Goal: Book appointment/travel/reservation

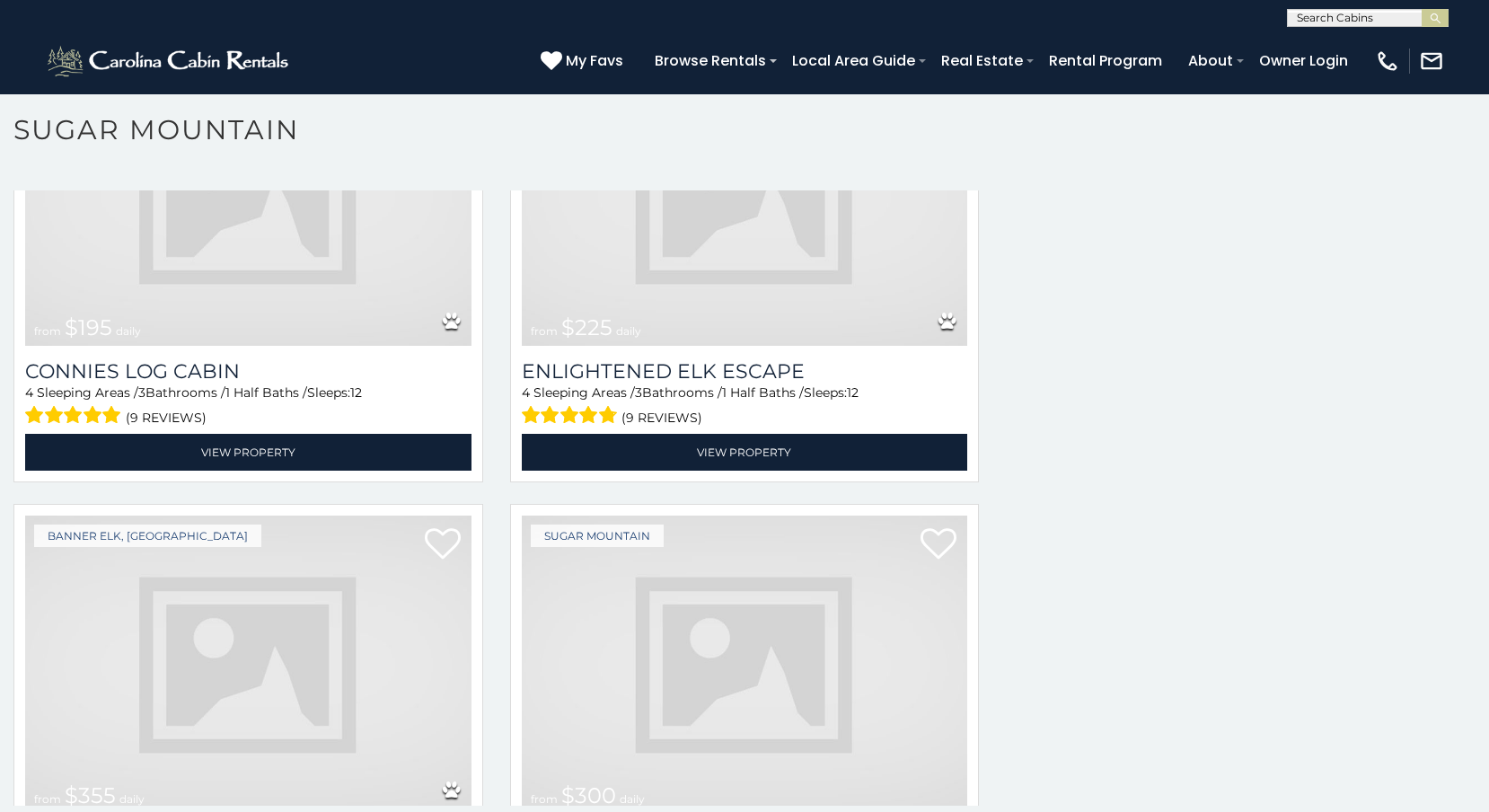
scroll to position [3503, 0]
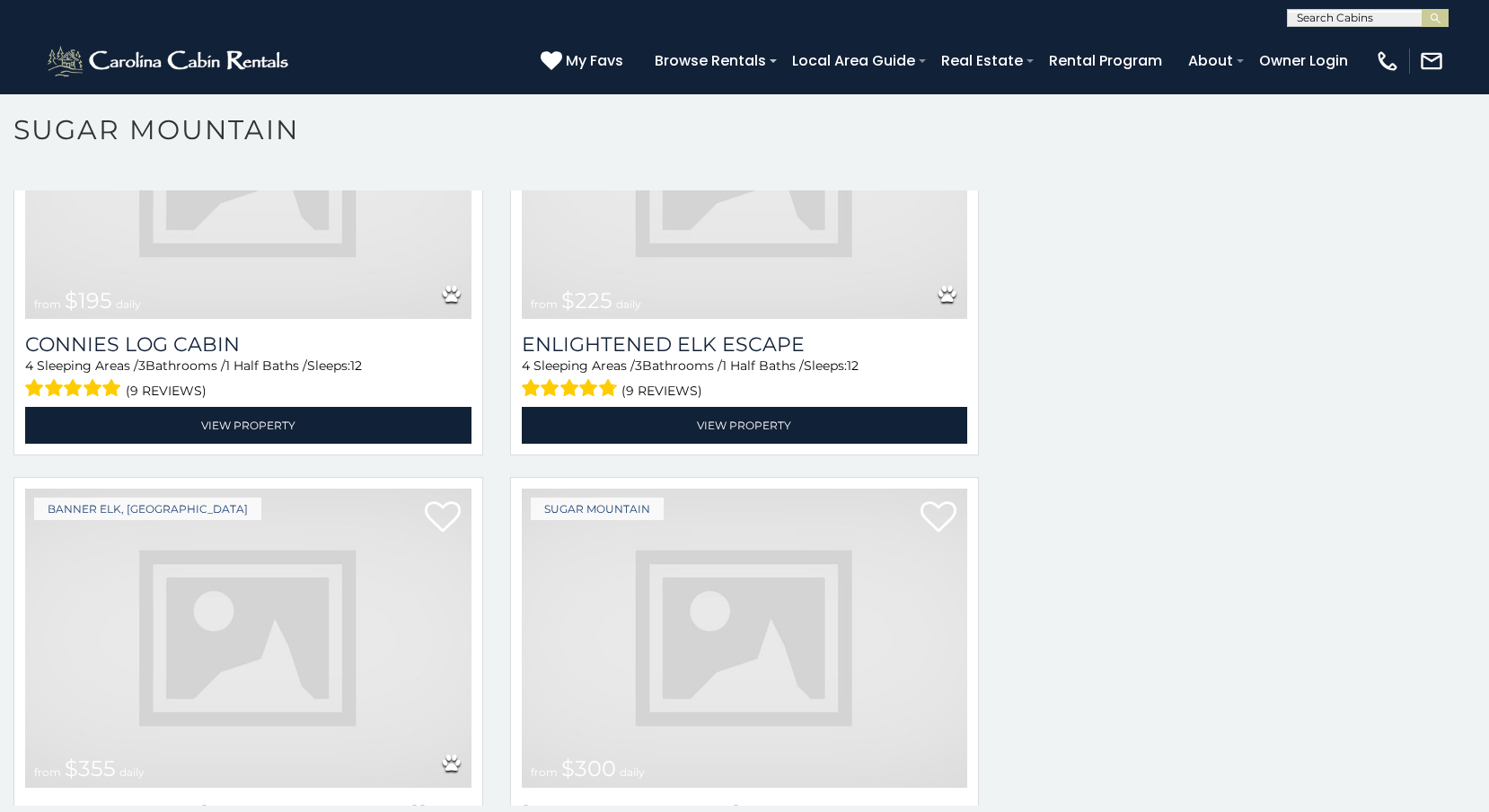
scroll to position [6367, 0]
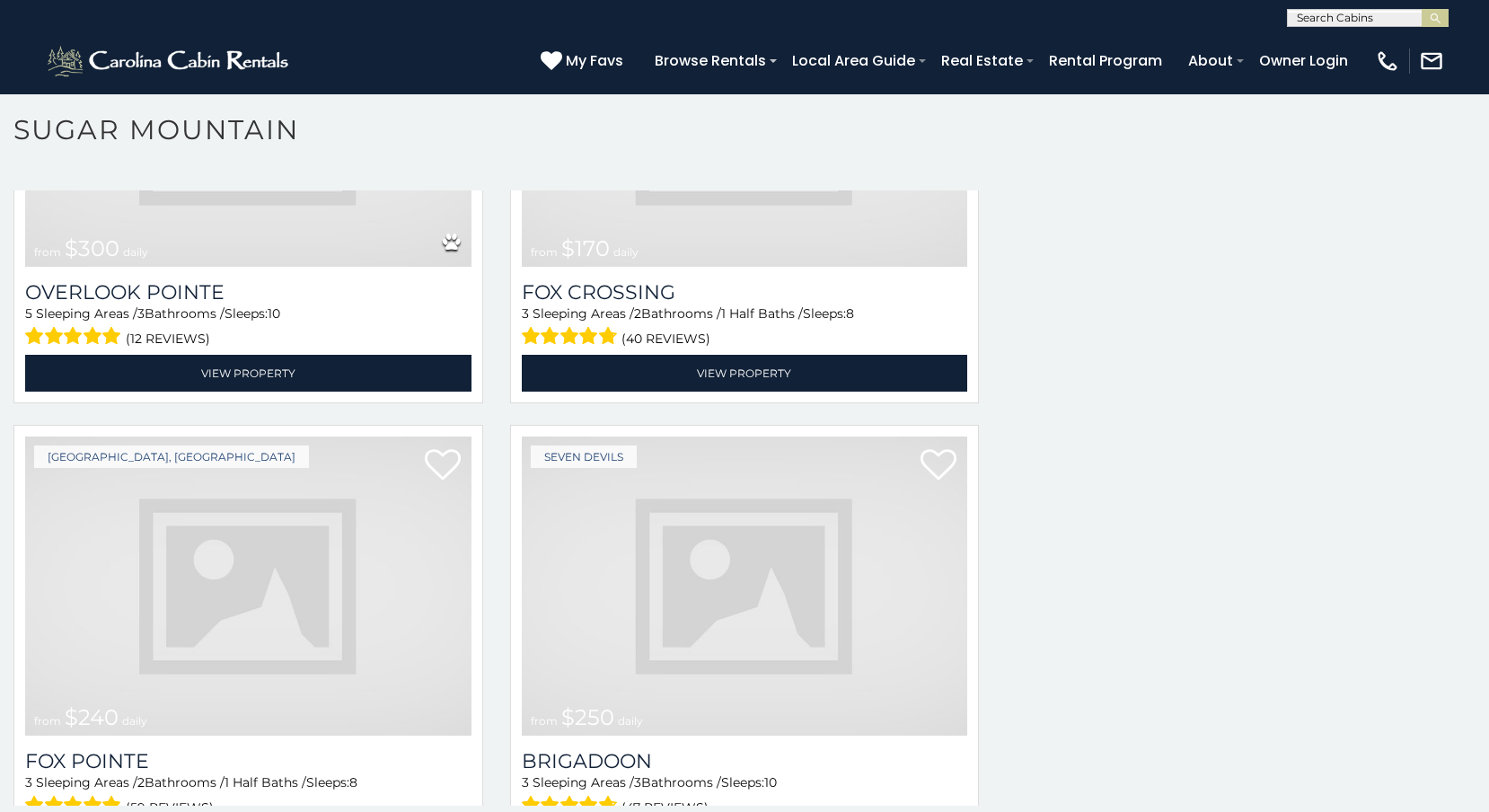
click at [714, 609] on img at bounding box center [745, 586] width 447 height 299
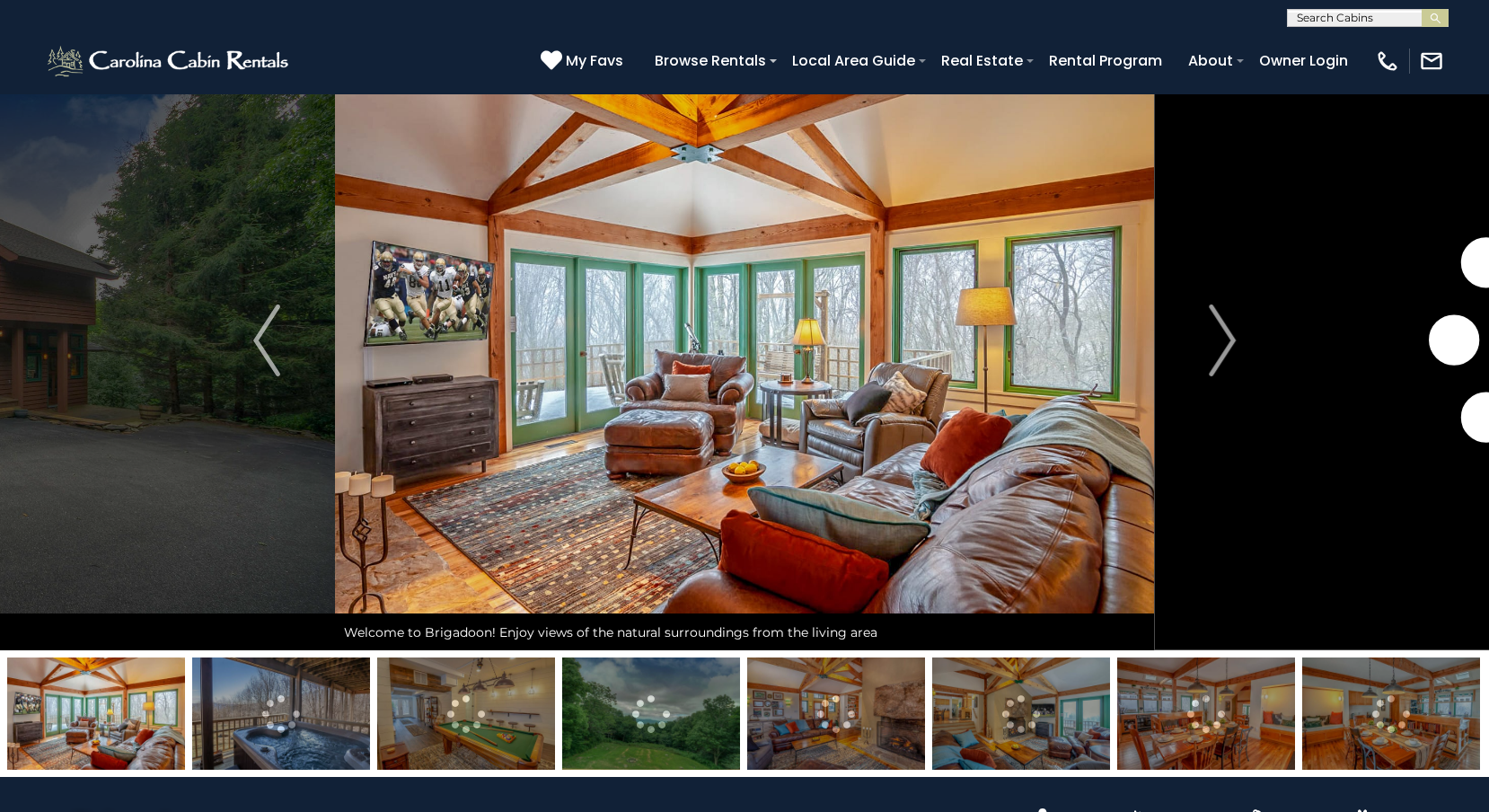
scroll to position [78, 0]
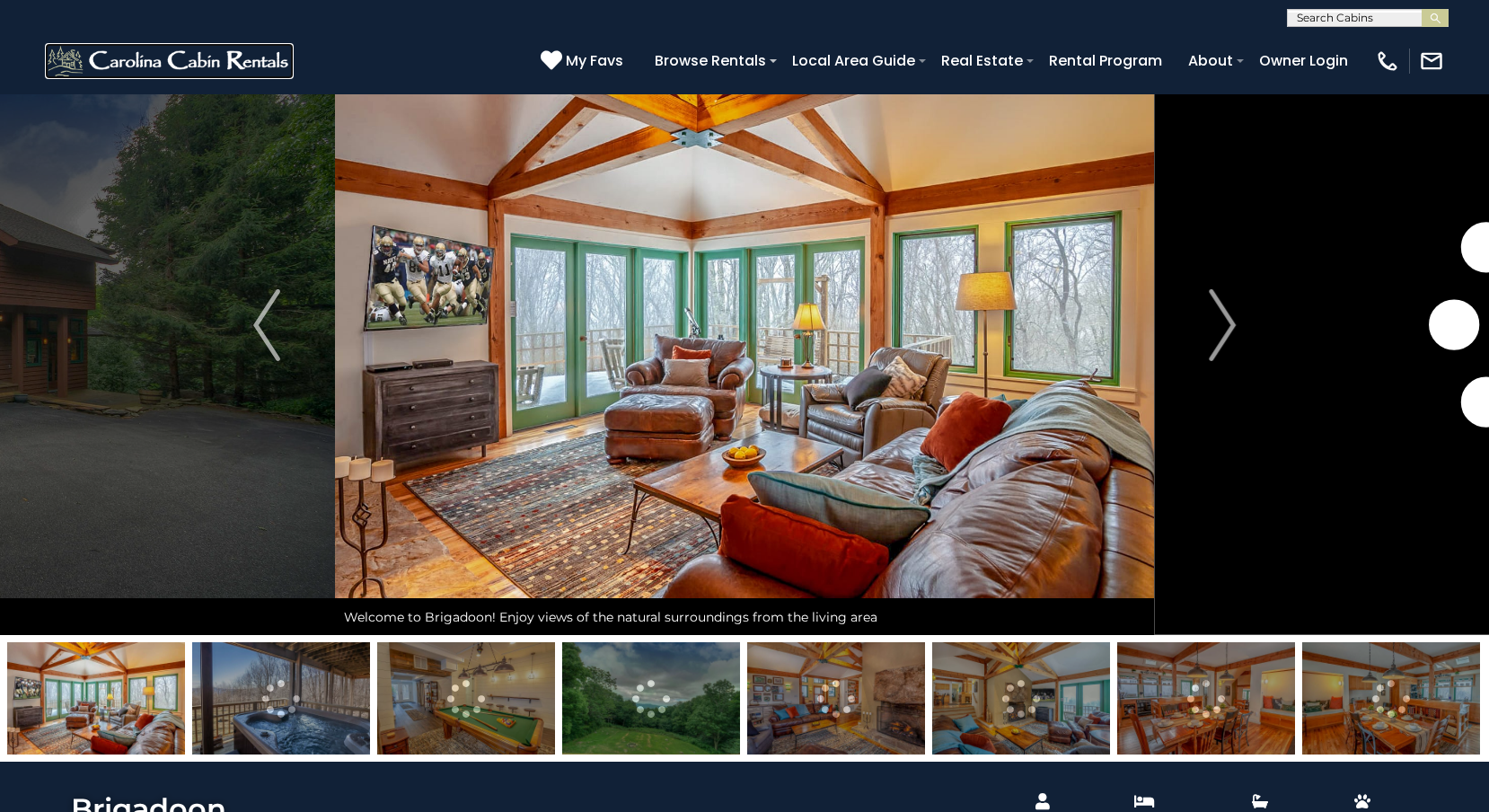
click at [52, 61] on img at bounding box center [169, 61] width 248 height 36
